Goal: Transaction & Acquisition: Book appointment/travel/reservation

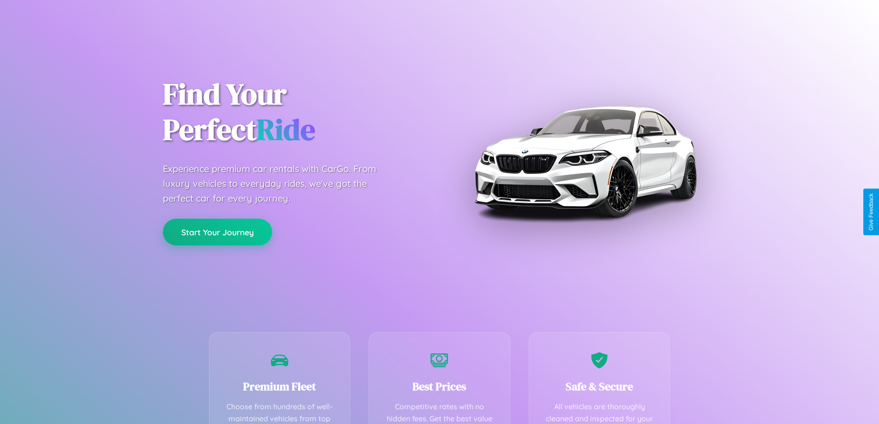
click at [217, 232] on button "Start Your Journey" at bounding box center [217, 232] width 109 height 27
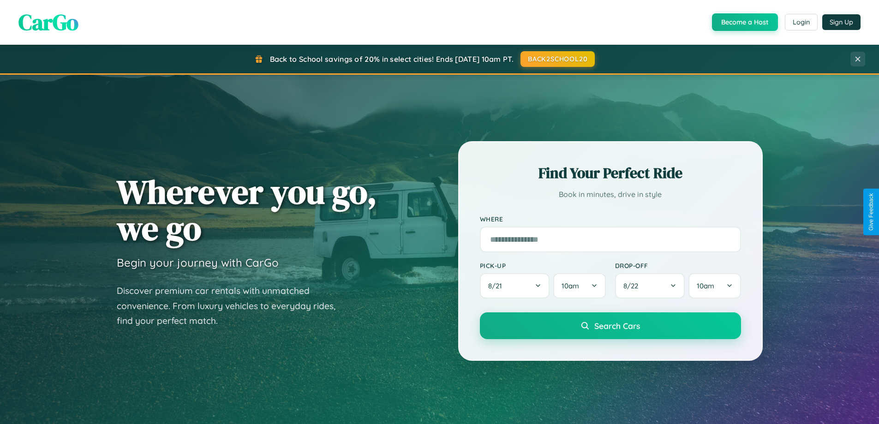
scroll to position [1775, 0]
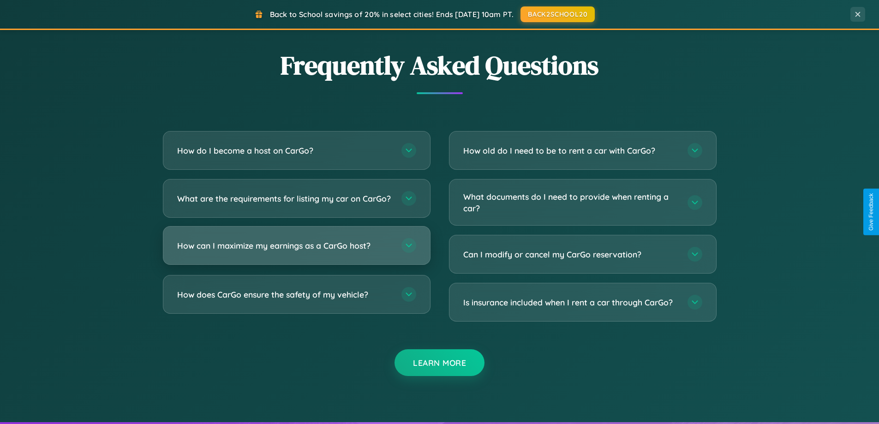
click at [296, 251] on h3 "How can I maximize my earnings as a CarGo host?" at bounding box center [284, 246] width 215 height 12
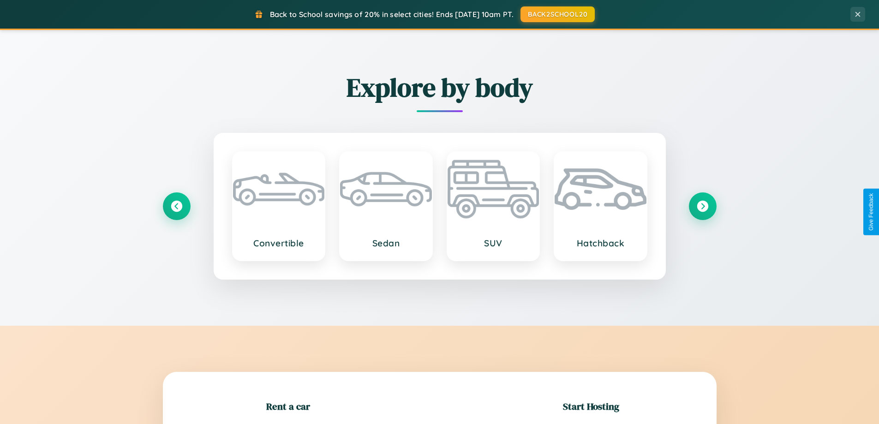
scroll to position [398, 0]
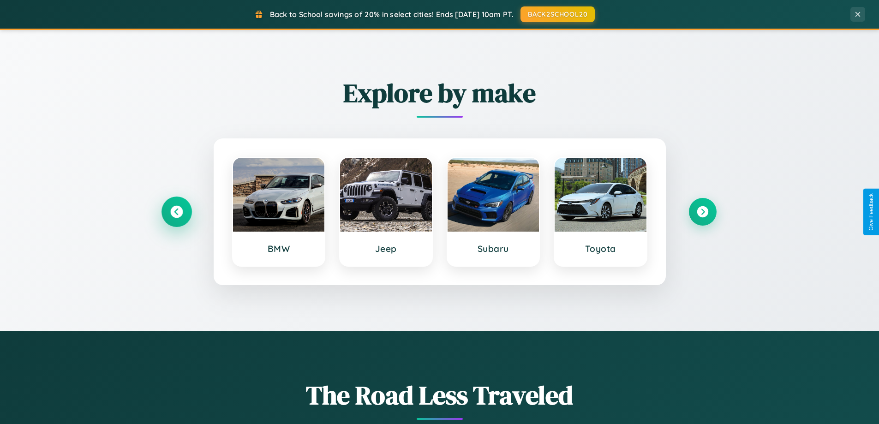
click at [176, 212] on icon at bounding box center [176, 212] width 12 height 12
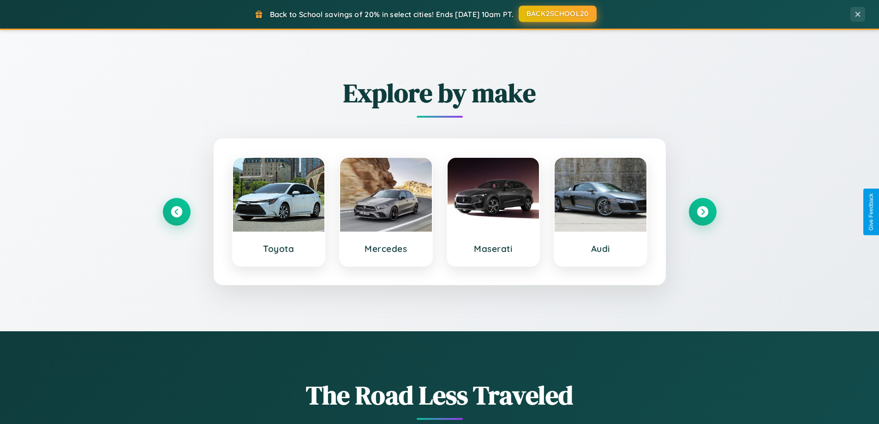
click at [557, 14] on button "BACK2SCHOOL20" at bounding box center [558, 14] width 78 height 17
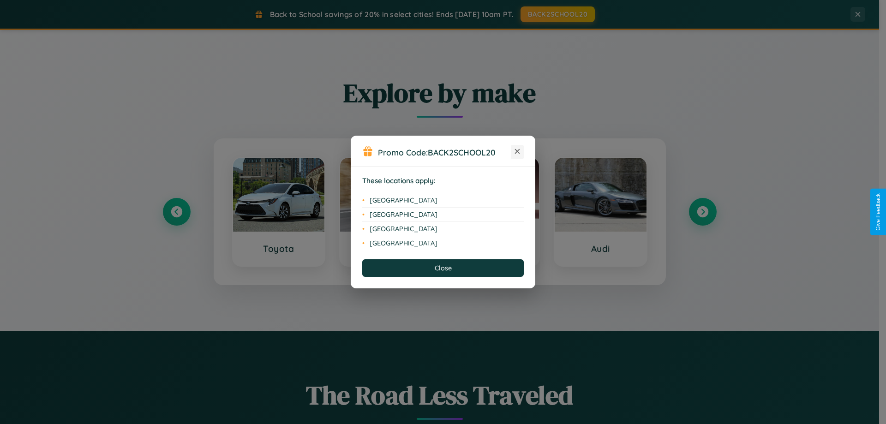
click at [517, 152] on icon at bounding box center [517, 151] width 5 height 5
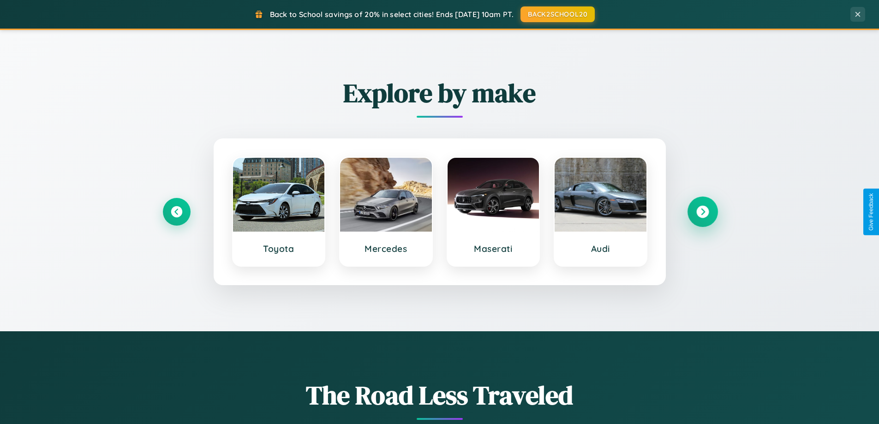
click at [702, 212] on icon at bounding box center [702, 212] width 12 height 12
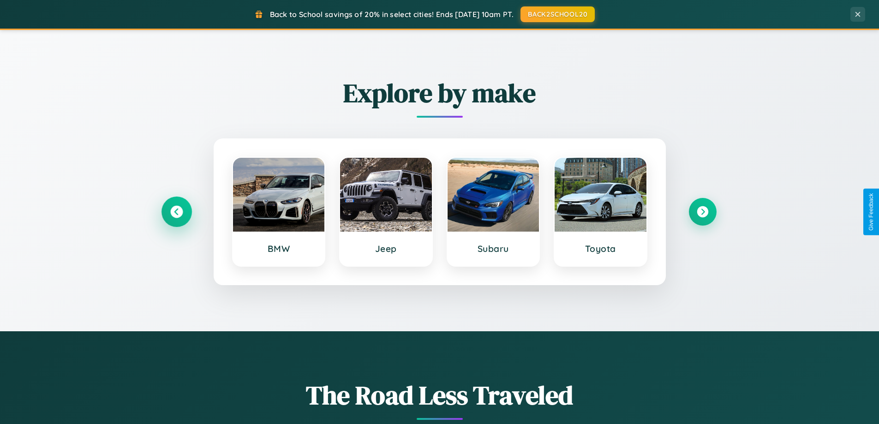
click at [176, 212] on icon at bounding box center [176, 212] width 12 height 12
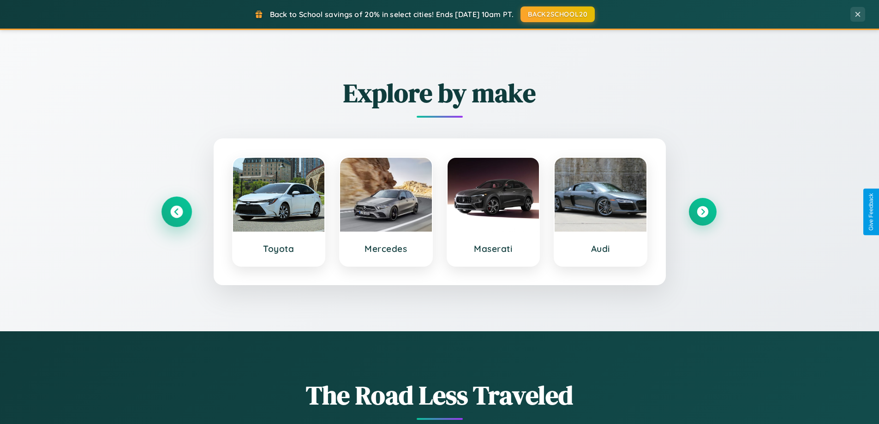
click at [176, 212] on icon at bounding box center [176, 212] width 12 height 12
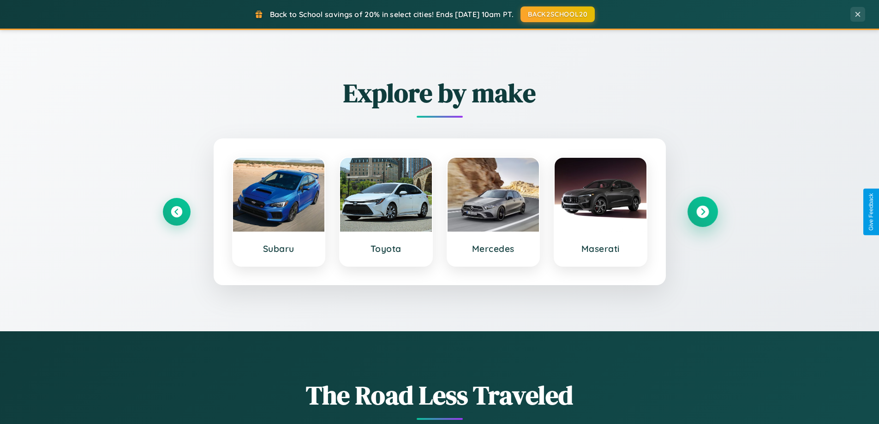
click at [702, 212] on icon at bounding box center [702, 212] width 12 height 12
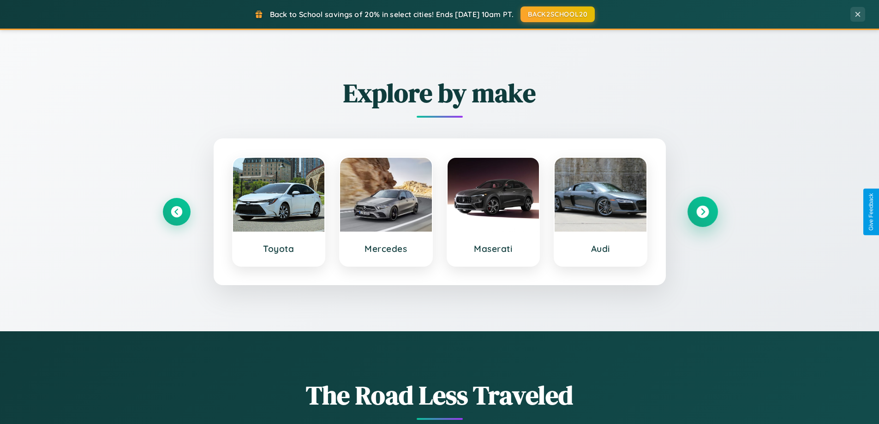
click at [702, 212] on icon at bounding box center [702, 212] width 12 height 12
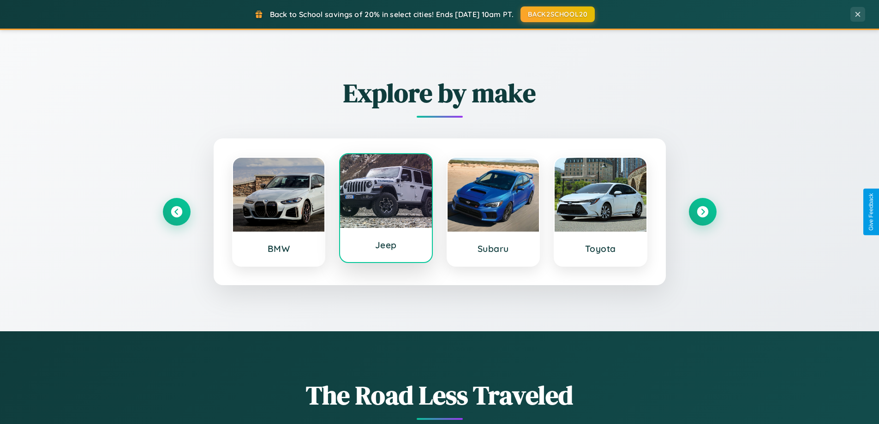
click at [386, 210] on div at bounding box center [386, 191] width 92 height 74
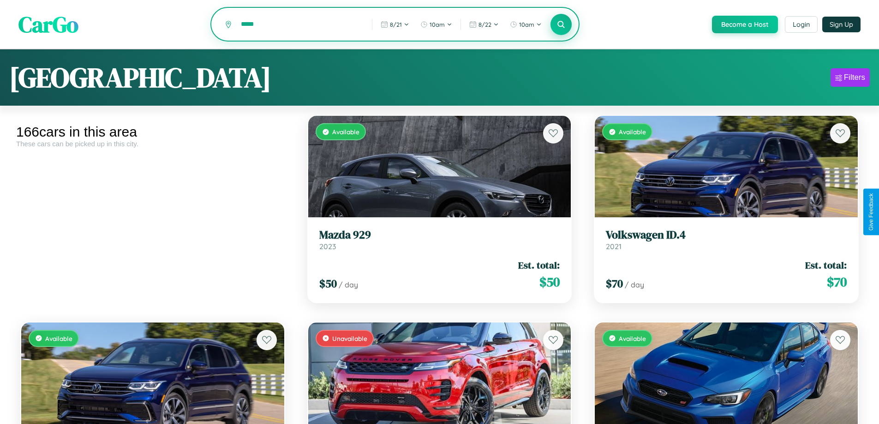
type input "*****"
click at [561, 25] on icon at bounding box center [561, 24] width 9 height 9
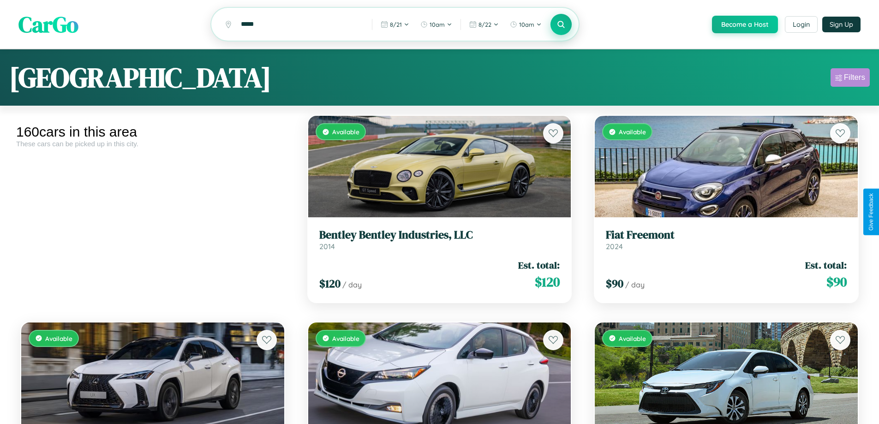
click at [850, 79] on div "Filters" at bounding box center [854, 77] width 21 height 9
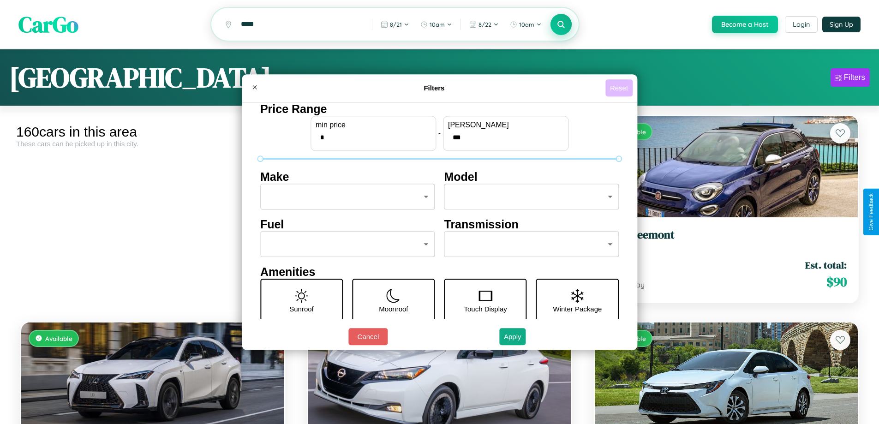
click at [620, 88] on button "Reset" at bounding box center [618, 87] width 27 height 17
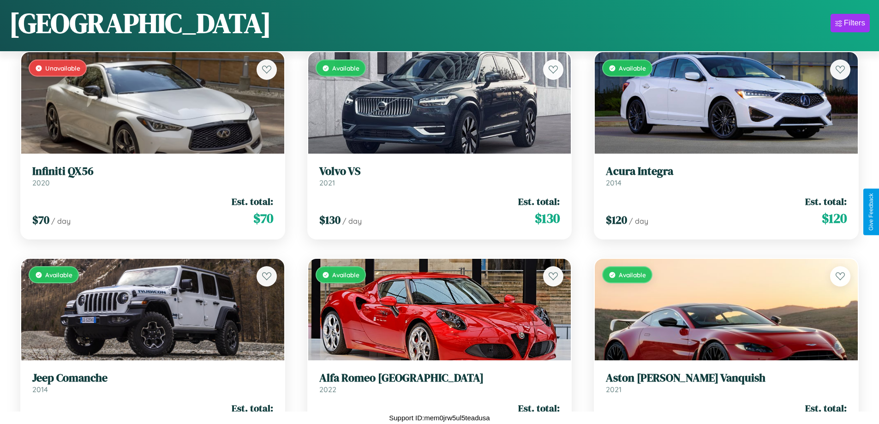
scroll to position [1163, 0]
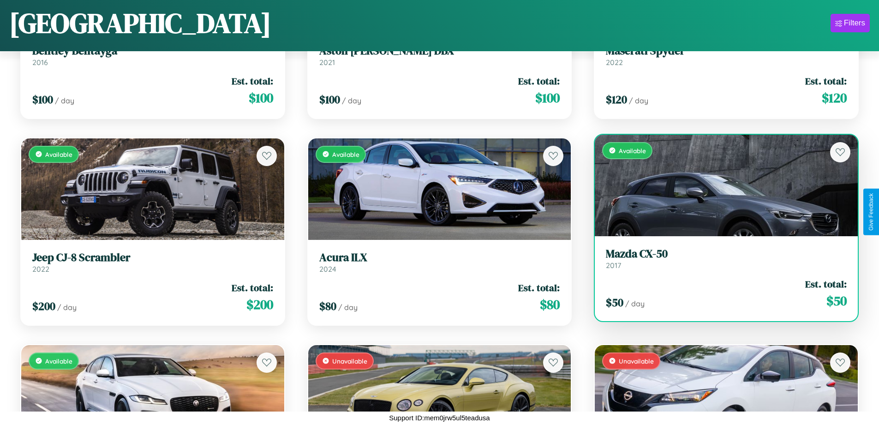
click at [720, 297] on div "$ 50 / day Est. total: $ 50" at bounding box center [726, 293] width 241 height 33
click at [720, 293] on div "$ 50 / day Est. total: $ 50" at bounding box center [726, 293] width 241 height 33
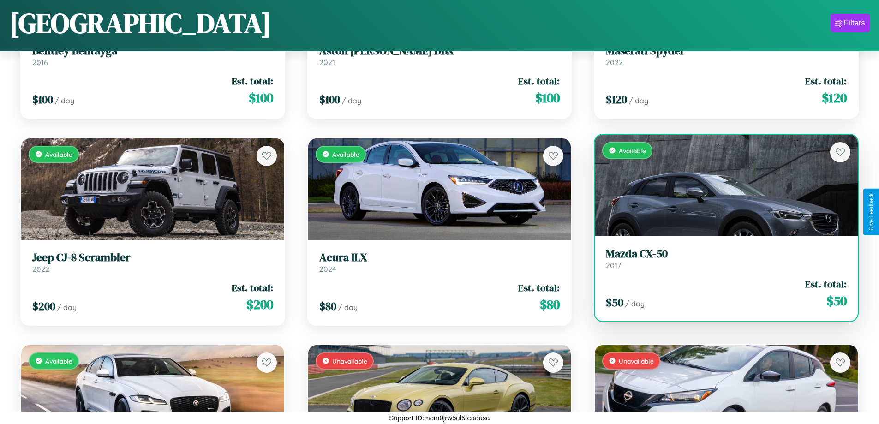
click at [720, 293] on div "$ 50 / day Est. total: $ 50" at bounding box center [726, 293] width 241 height 33
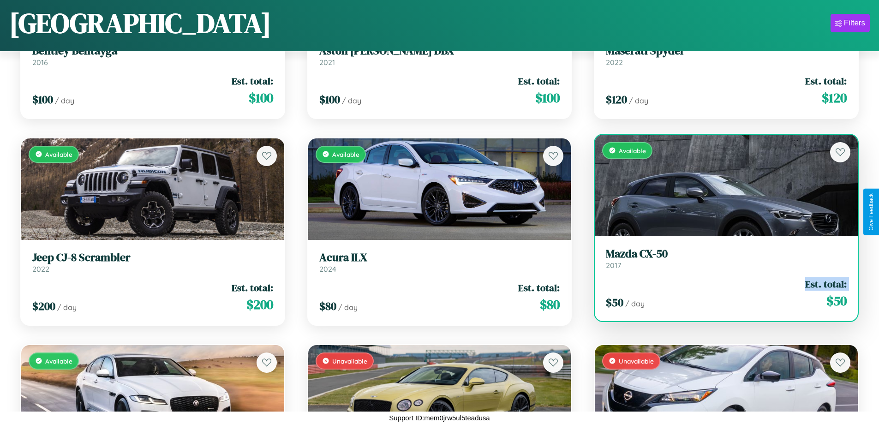
click at [720, 293] on div "$ 50 / day Est. total: $ 50" at bounding box center [726, 293] width 241 height 33
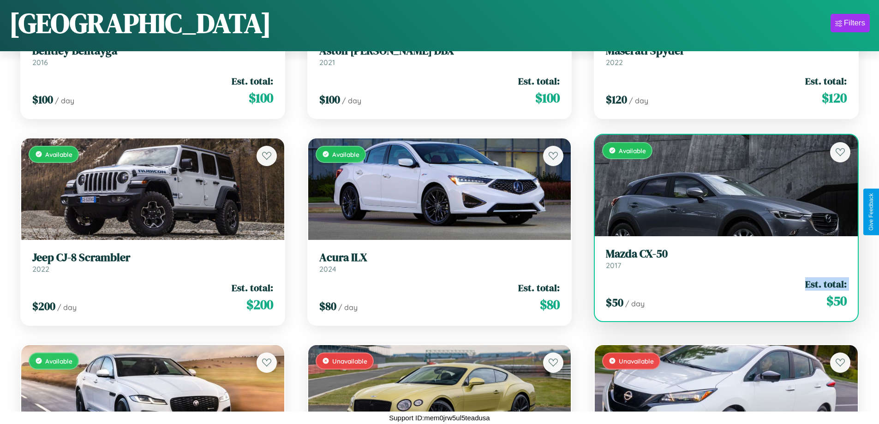
click at [720, 293] on div "$ 50 / day Est. total: $ 50" at bounding box center [726, 293] width 241 height 33
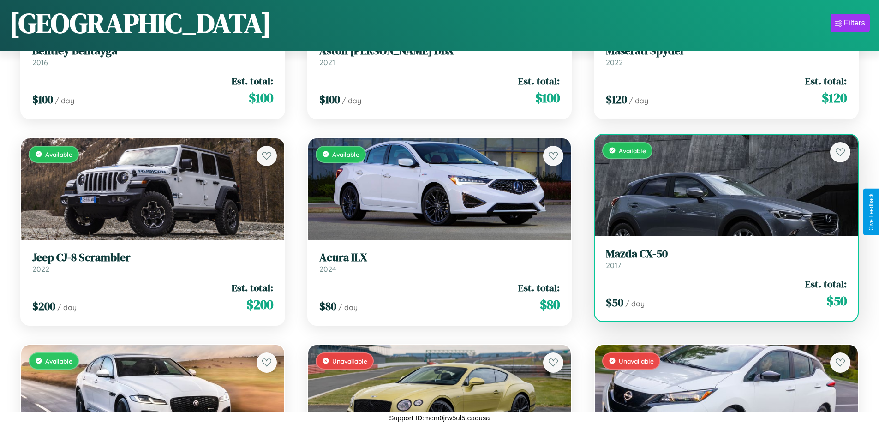
click at [720, 293] on div "$ 50 / day Est. total: $ 50" at bounding box center [726, 293] width 241 height 33
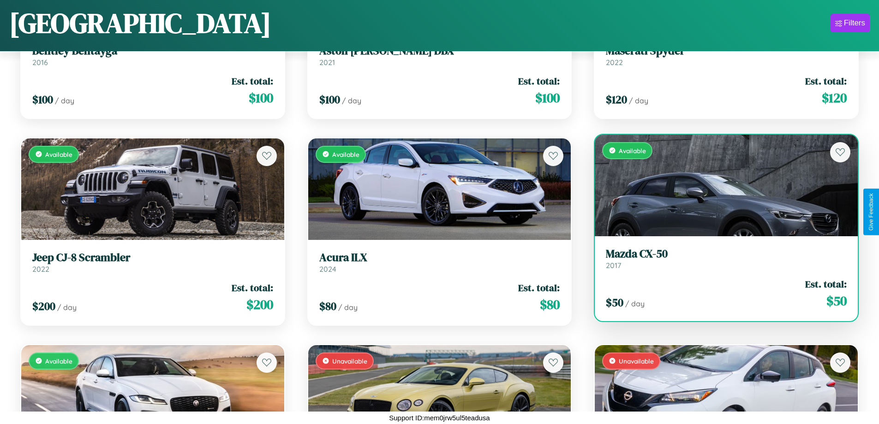
click at [720, 258] on h3 "Mazda CX-50" at bounding box center [726, 253] width 241 height 13
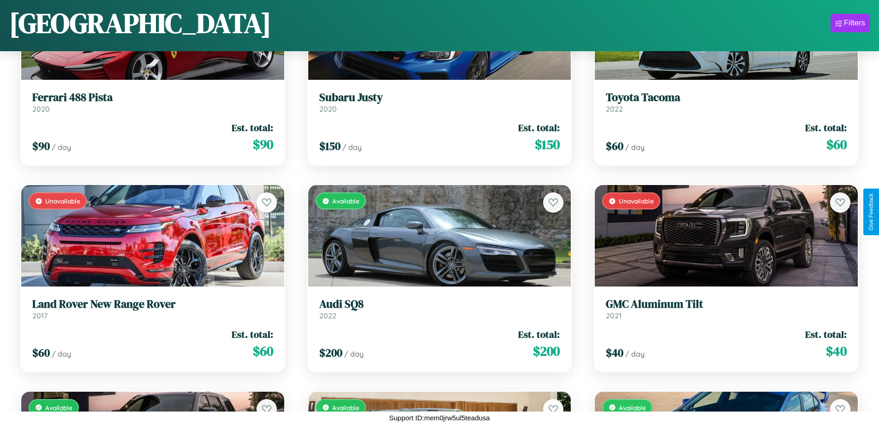
scroll to position [2815, 0]
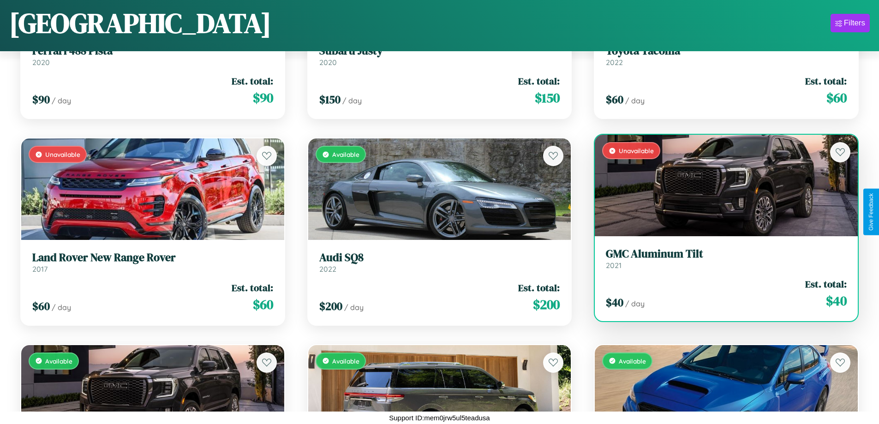
click at [720, 258] on h3 "GMC Aluminum Tilt" at bounding box center [726, 253] width 241 height 13
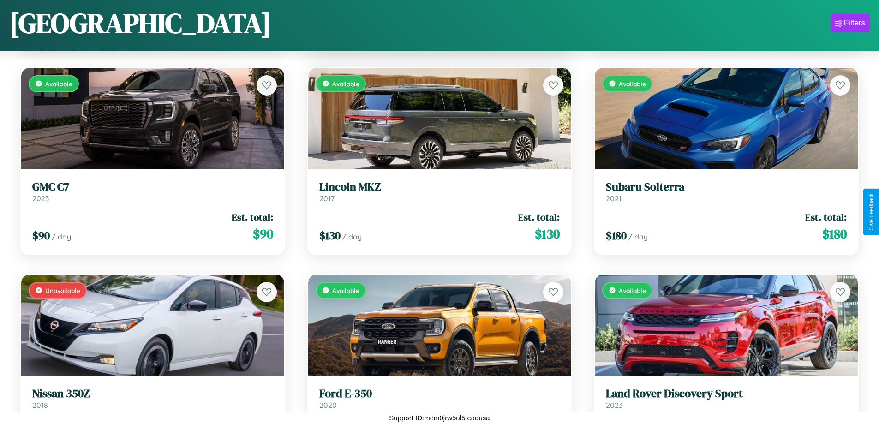
scroll to position [3228, 0]
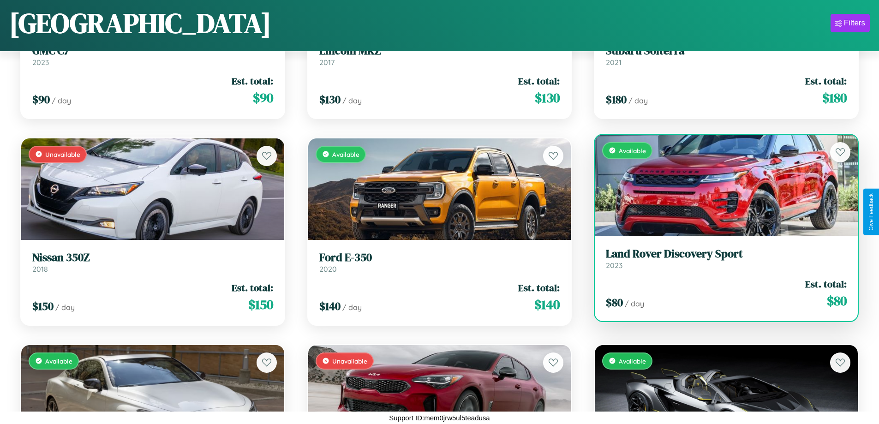
click at [720, 258] on h3 "Land Rover Discovery Sport" at bounding box center [726, 253] width 241 height 13
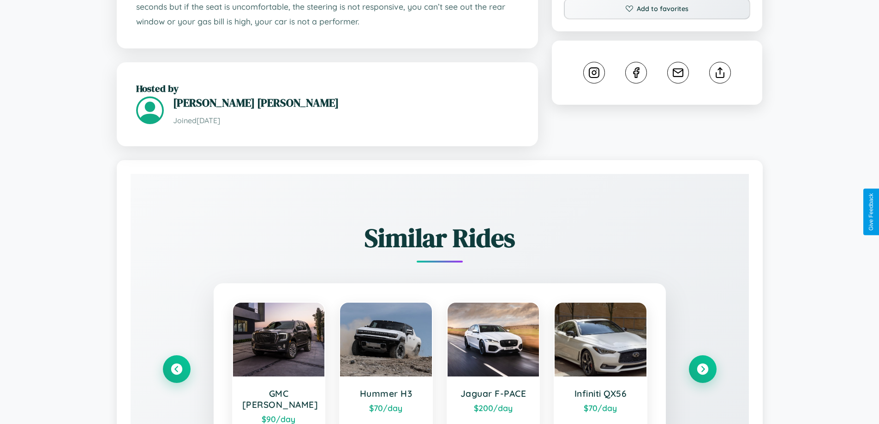
scroll to position [544, 0]
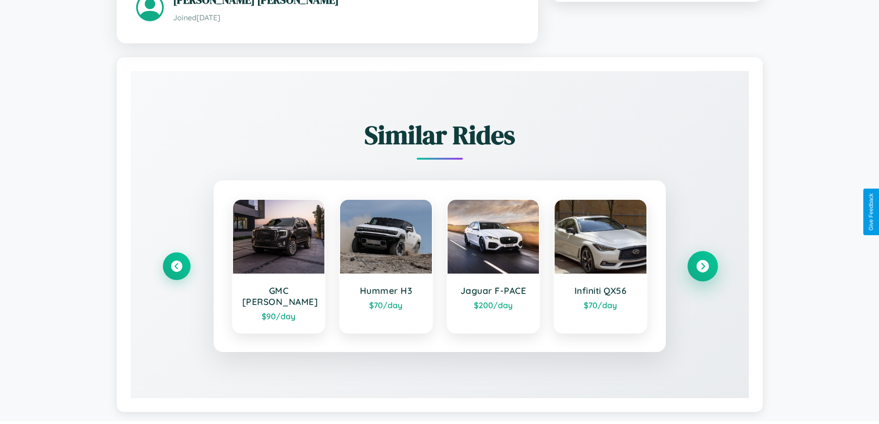
click at [702, 262] on icon at bounding box center [702, 266] width 12 height 12
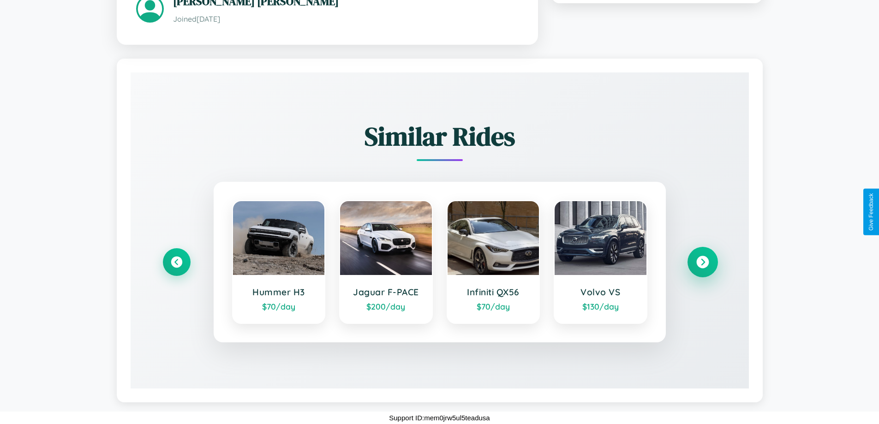
click at [702, 262] on icon at bounding box center [702, 262] width 12 height 12
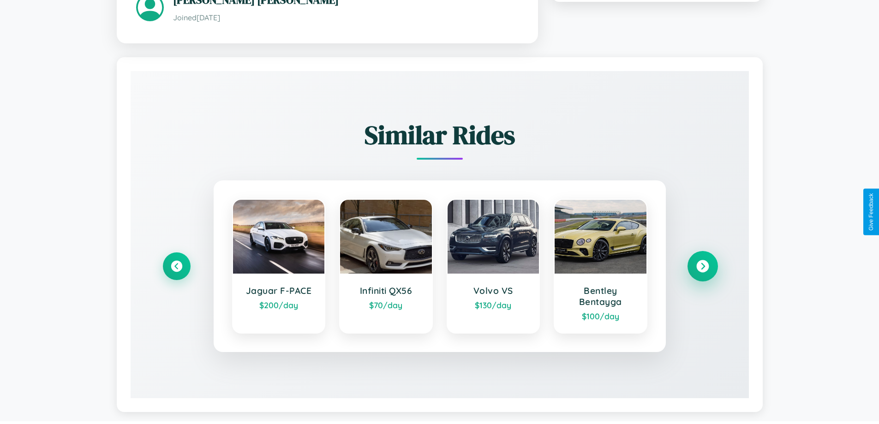
click at [702, 268] on icon at bounding box center [702, 266] width 12 height 12
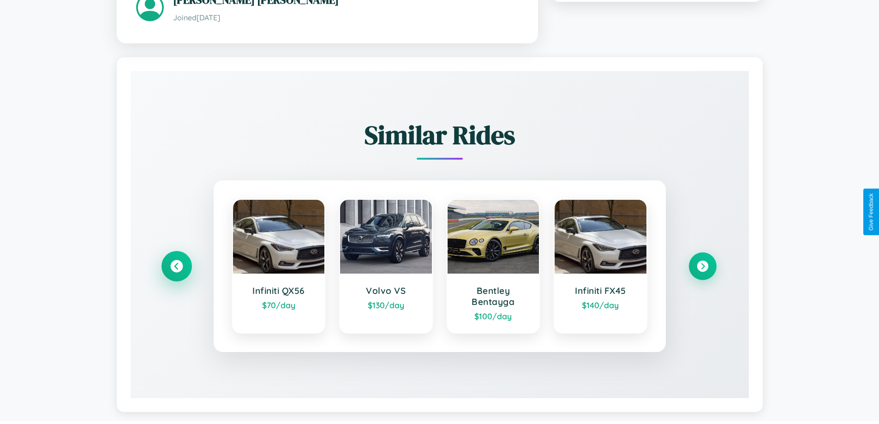
click at [176, 268] on icon at bounding box center [176, 266] width 12 height 12
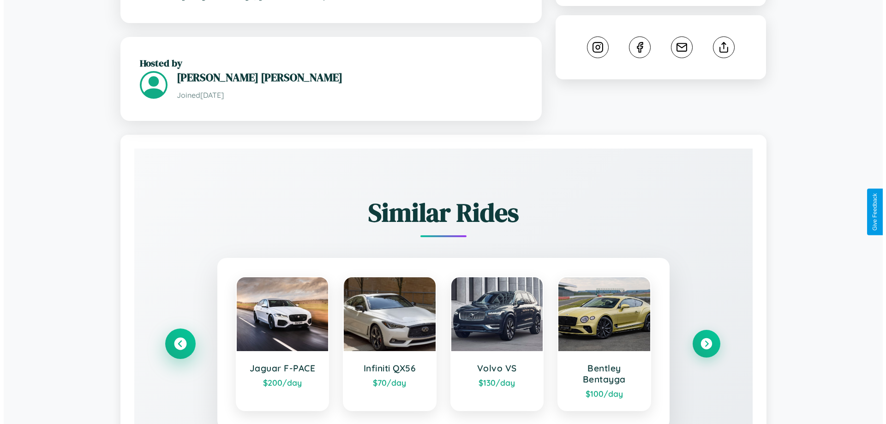
scroll to position [0, 0]
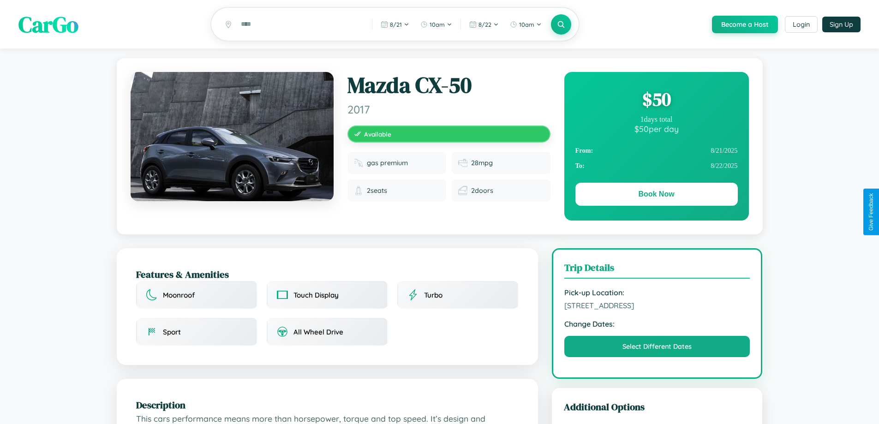
click at [656, 101] on div "$ 50" at bounding box center [656, 99] width 162 height 25
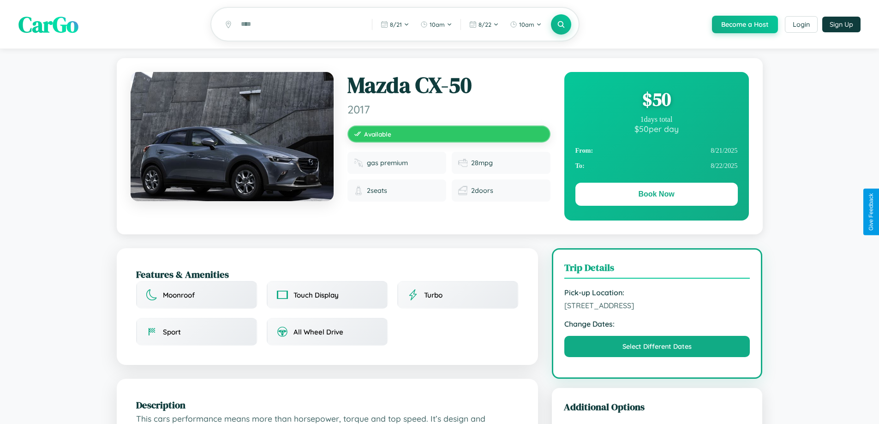
click at [656, 101] on div "$ 50" at bounding box center [656, 99] width 162 height 25
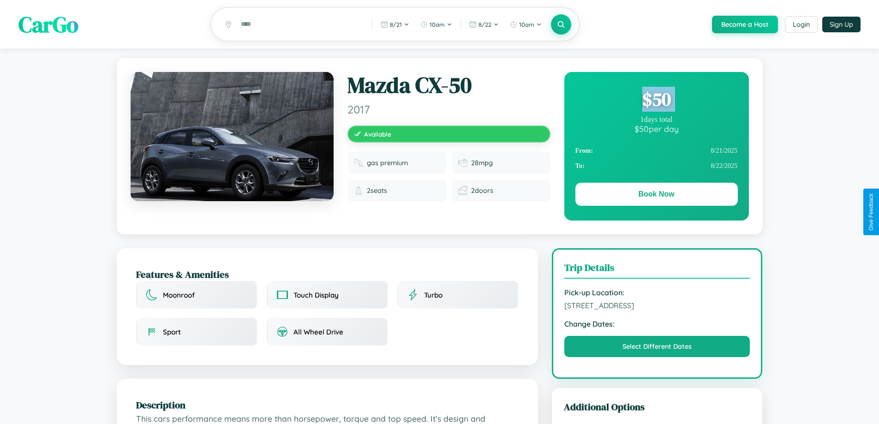
click at [656, 101] on div "$ 50" at bounding box center [656, 99] width 162 height 25
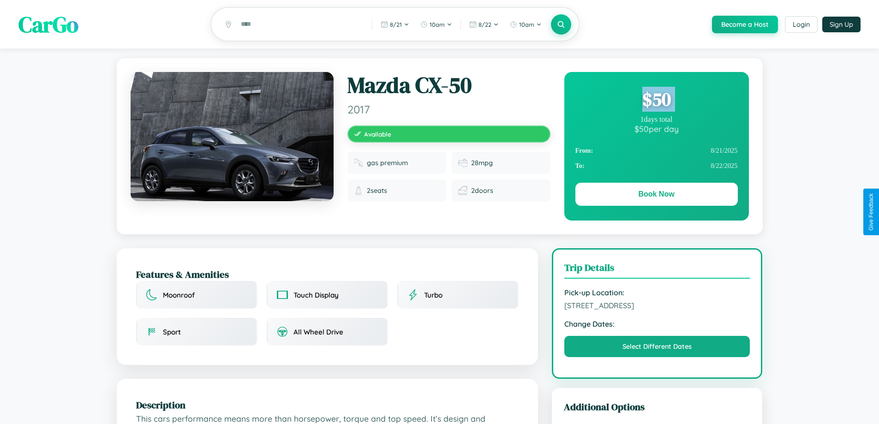
click at [656, 101] on div "$ 50" at bounding box center [656, 99] width 162 height 25
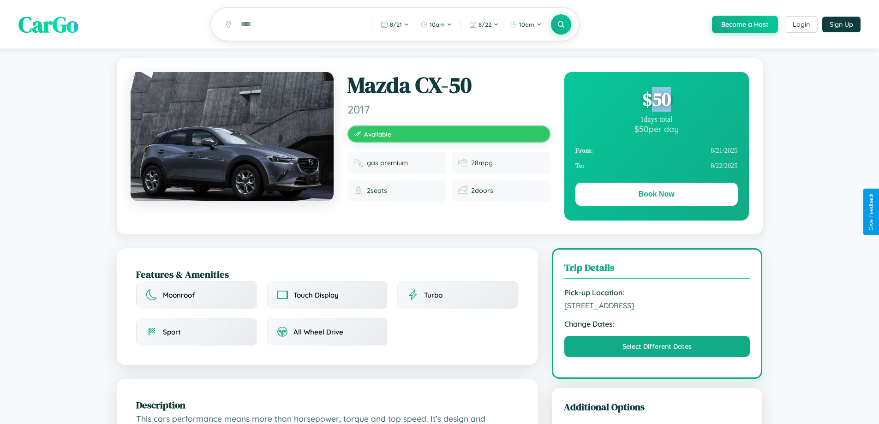
click at [656, 101] on div "$ 50" at bounding box center [656, 99] width 162 height 25
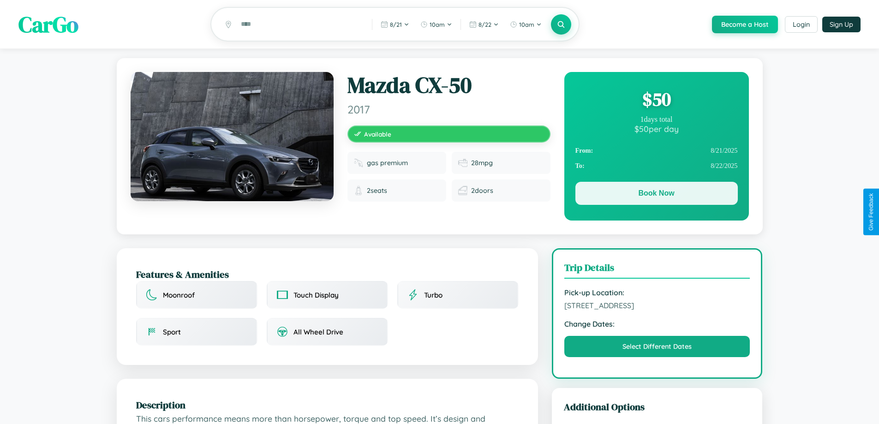
click at [656, 195] on button "Book Now" at bounding box center [656, 193] width 162 height 23
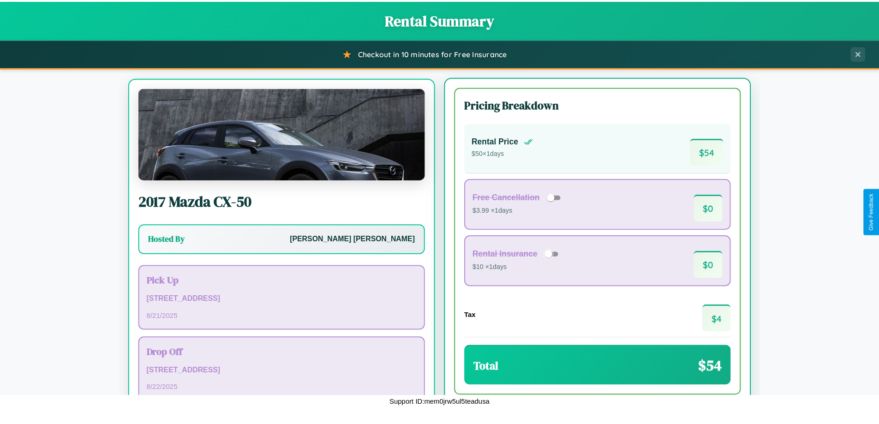
scroll to position [43, 0]
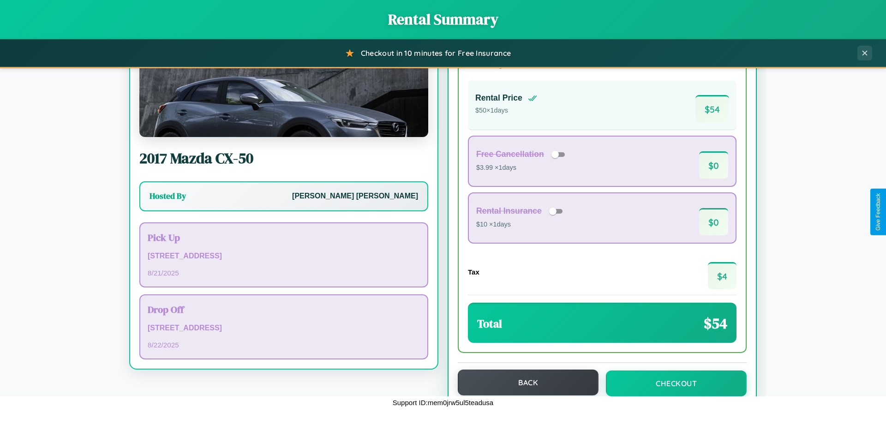
click at [524, 382] on button "Back" at bounding box center [528, 383] width 141 height 26
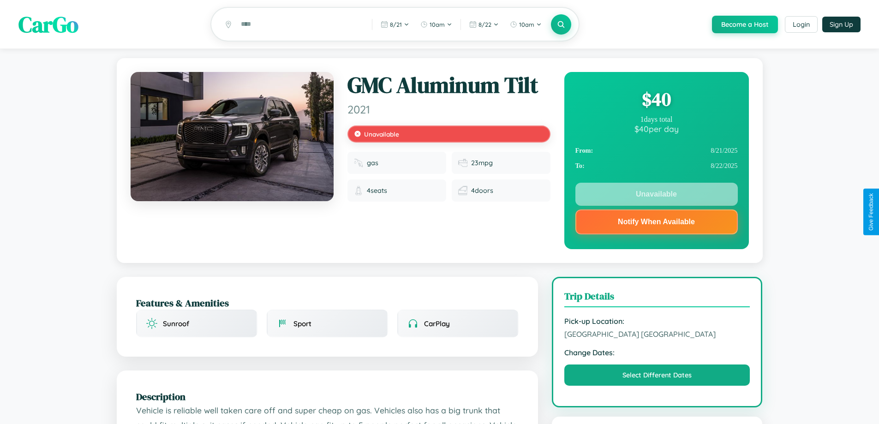
click at [656, 101] on div "$ 40" at bounding box center [656, 99] width 162 height 25
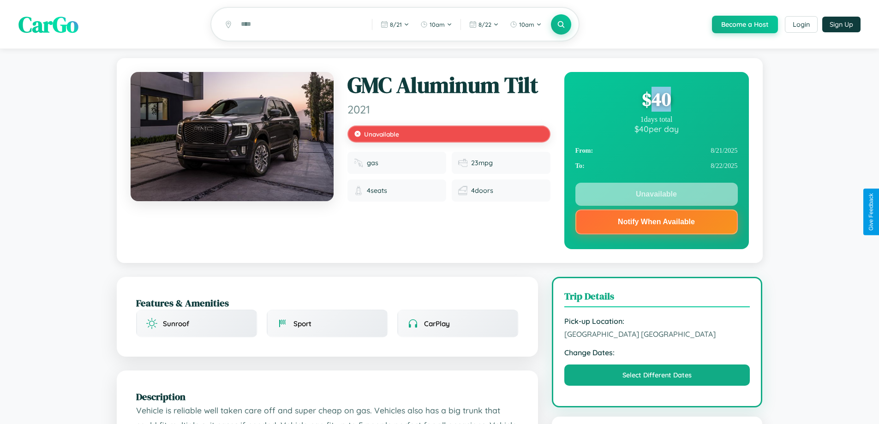
click at [656, 101] on div "$ 40" at bounding box center [656, 99] width 162 height 25
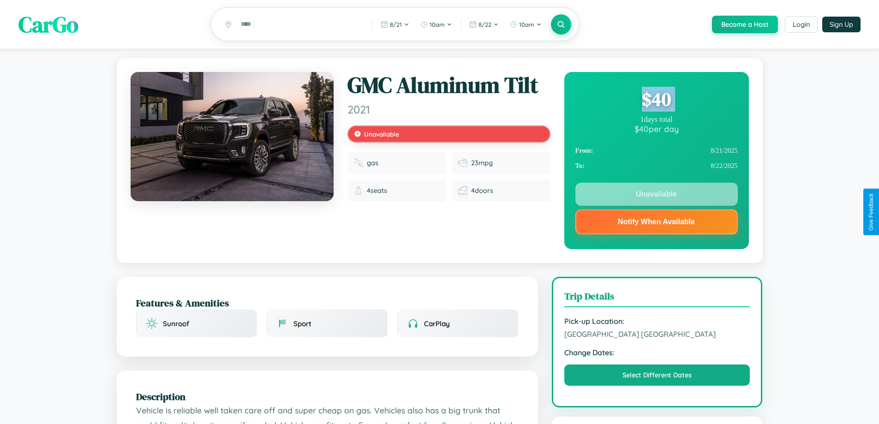
click at [656, 101] on div "$ 40" at bounding box center [656, 99] width 162 height 25
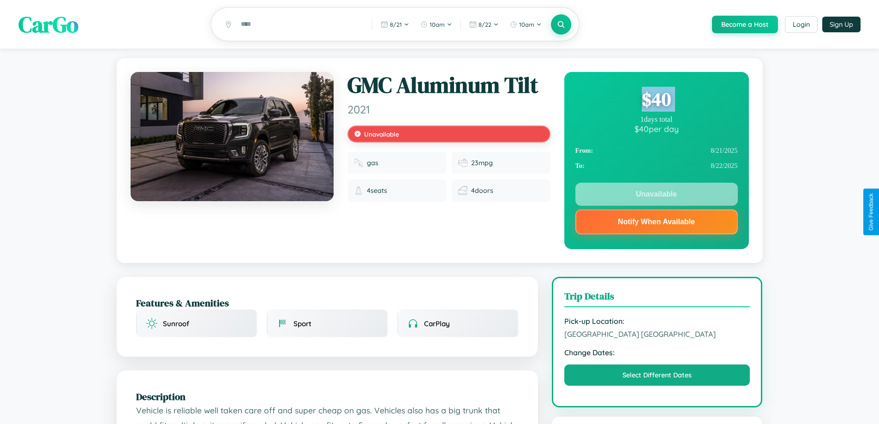
click at [656, 101] on div "$ 40" at bounding box center [656, 99] width 162 height 25
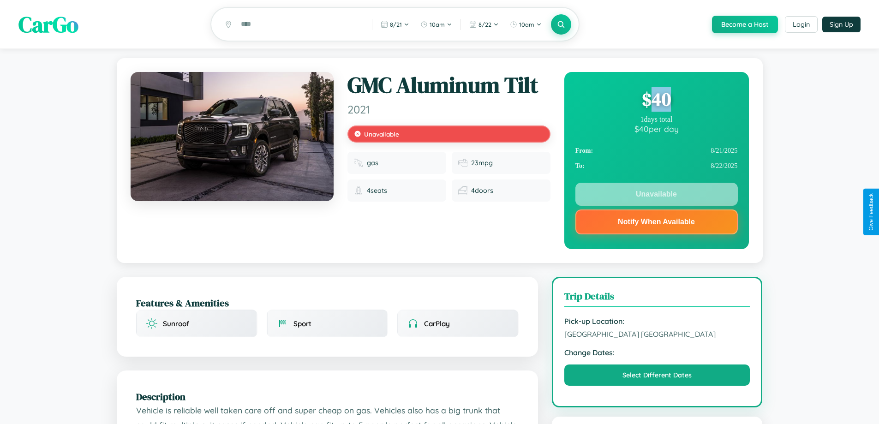
click at [656, 101] on div "$ 40" at bounding box center [656, 99] width 162 height 25
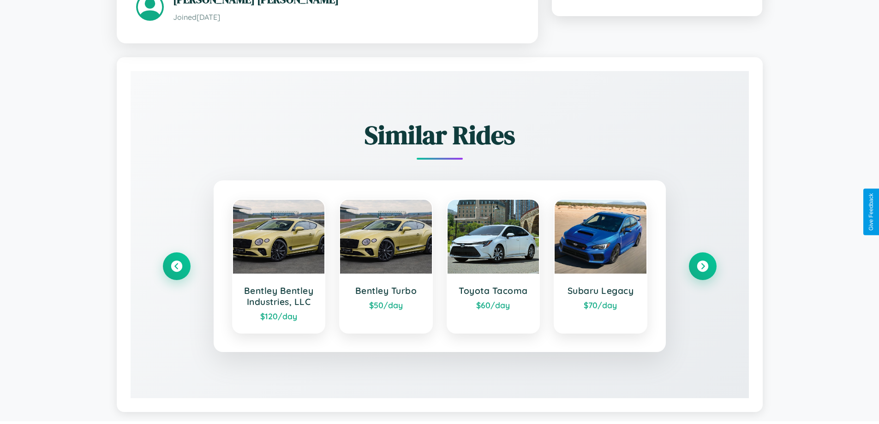
scroll to position [548, 0]
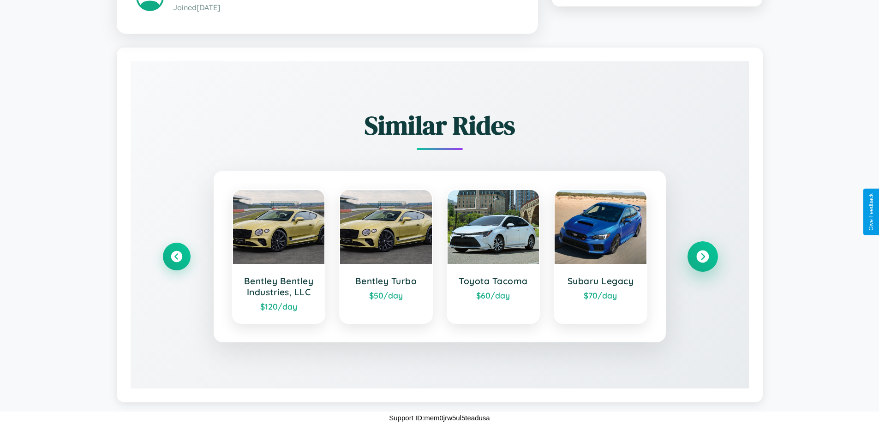
click at [702, 256] on icon at bounding box center [702, 257] width 12 height 12
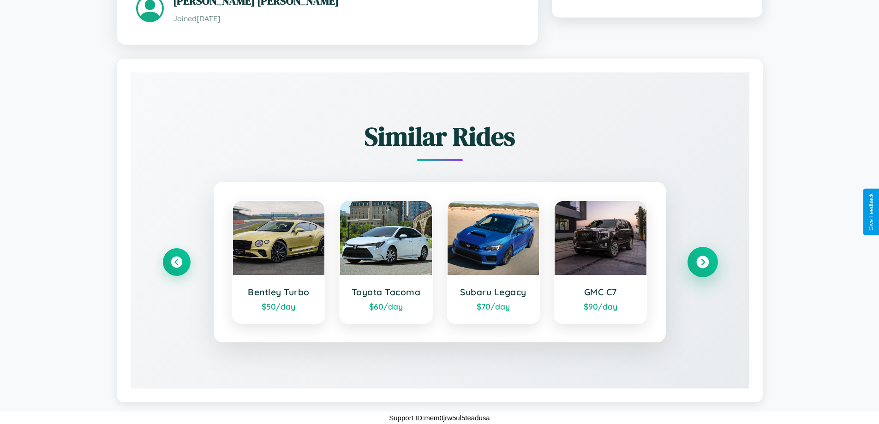
scroll to position [537, 0]
click at [702, 262] on icon at bounding box center [702, 262] width 12 height 12
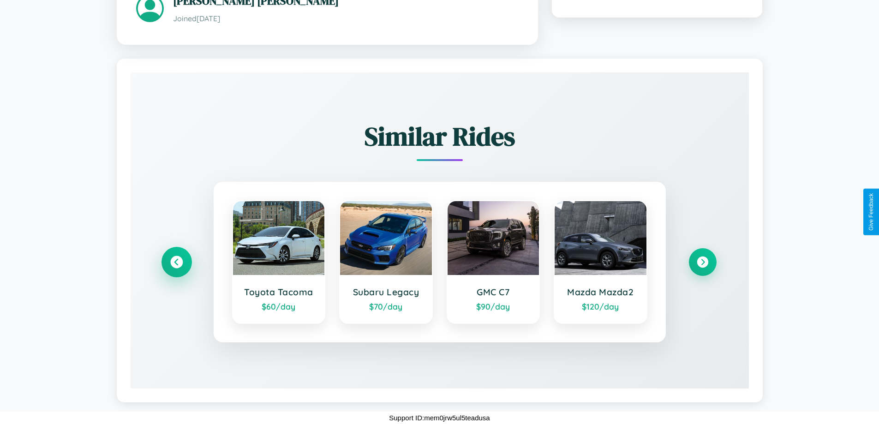
click at [176, 262] on icon at bounding box center [176, 262] width 12 height 12
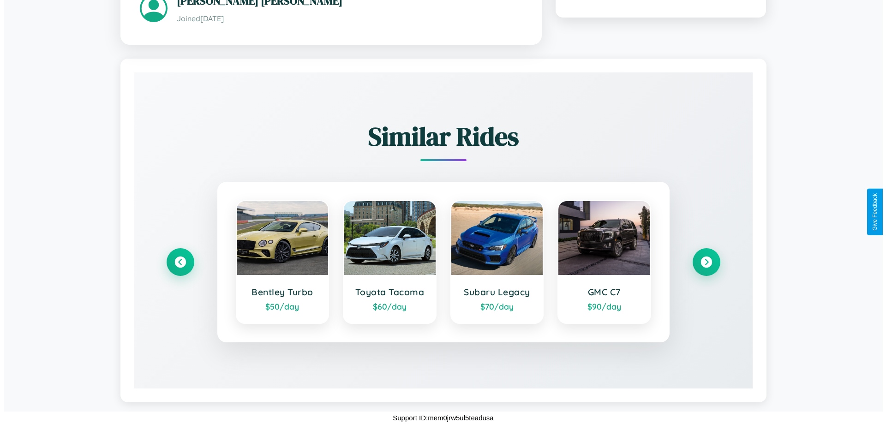
scroll to position [0, 0]
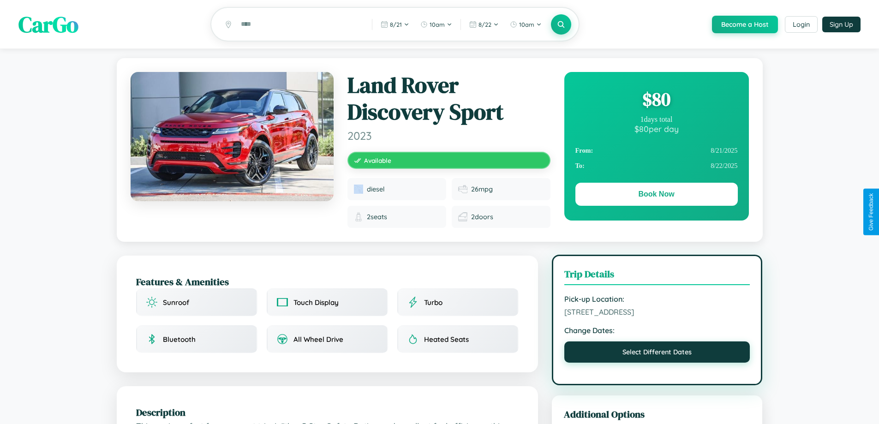
click at [657, 353] on button "Select Different Dates" at bounding box center [657, 351] width 186 height 21
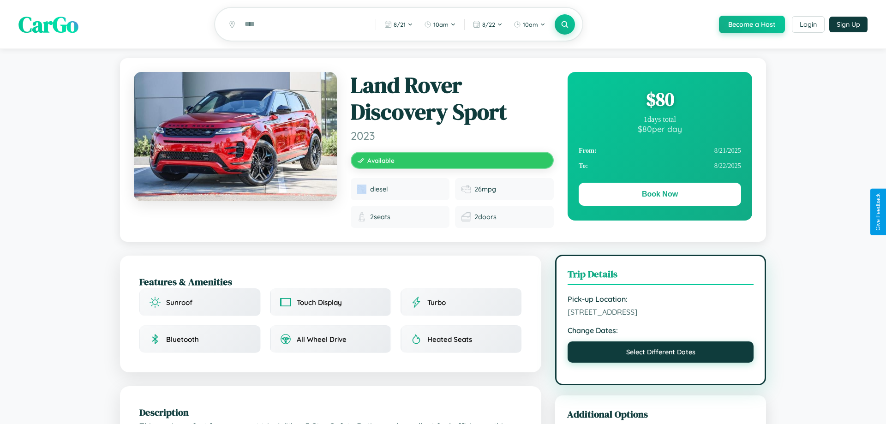
select select "*"
select select "****"
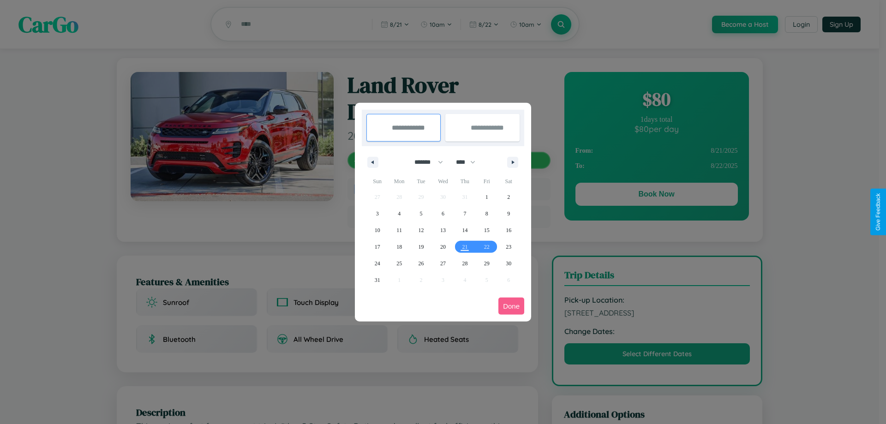
drag, startPoint x: 424, startPoint y: 162, endPoint x: 443, endPoint y: 185, distance: 29.5
click at [424, 162] on select "******* ******** ***** ***** *** **** **** ****** ********* ******* ******** **…" at bounding box center [426, 162] width 39 height 15
select select "*"
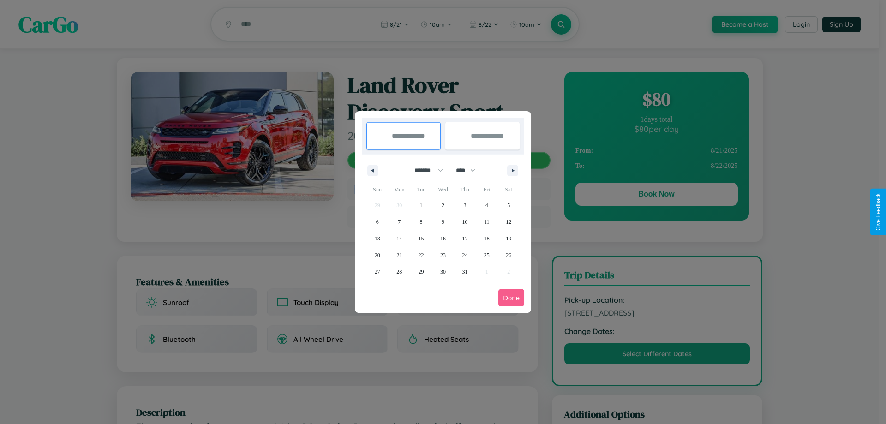
drag, startPoint x: 470, startPoint y: 170, endPoint x: 443, endPoint y: 185, distance: 30.6
click at [470, 170] on select "**** **** **** **** **** **** **** **** **** **** **** **** **** **** **** ****…" at bounding box center [465, 170] width 28 height 15
select select "****"
click at [465, 271] on span "30" at bounding box center [465, 271] width 6 height 17
type input "**********"
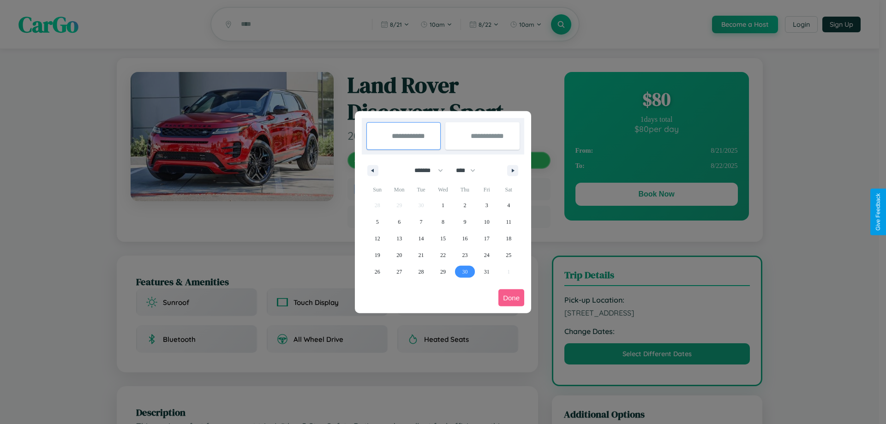
type input "**********"
click at [513, 170] on icon "button" at bounding box center [514, 171] width 5 height 4
select select "*"
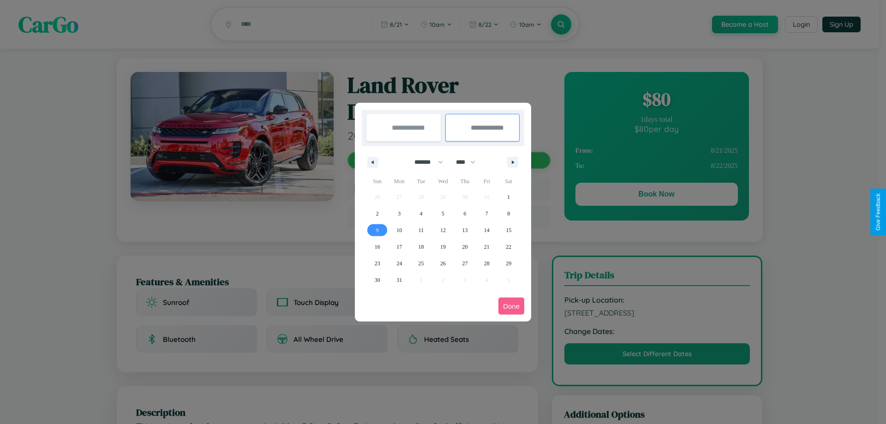
click at [377, 230] on span "9" at bounding box center [377, 230] width 3 height 17
type input "**********"
select select "*"
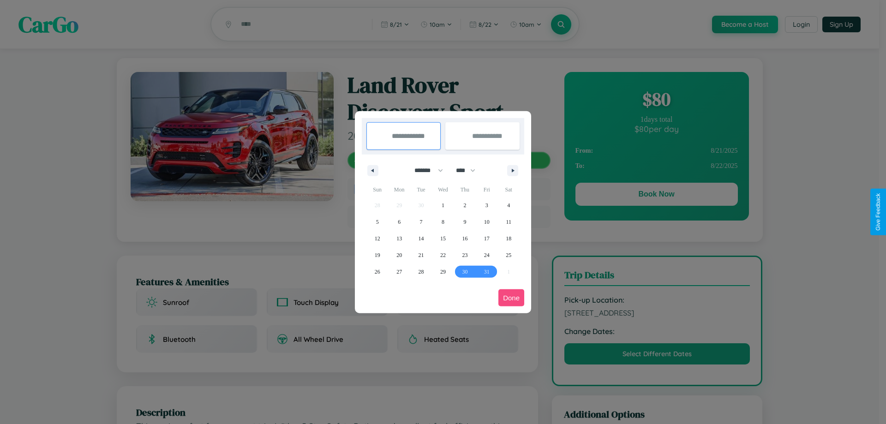
click at [511, 298] on button "Done" at bounding box center [511, 297] width 26 height 17
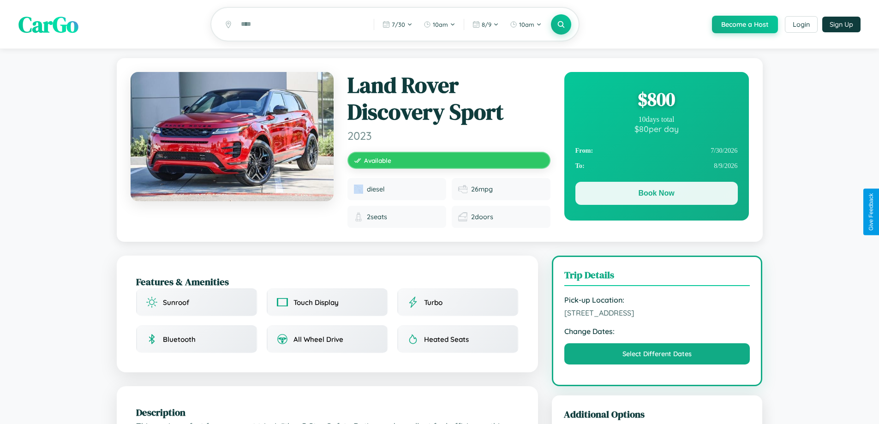
click at [656, 195] on button "Book Now" at bounding box center [656, 193] width 162 height 23
